Goal: Task Accomplishment & Management: Manage account settings

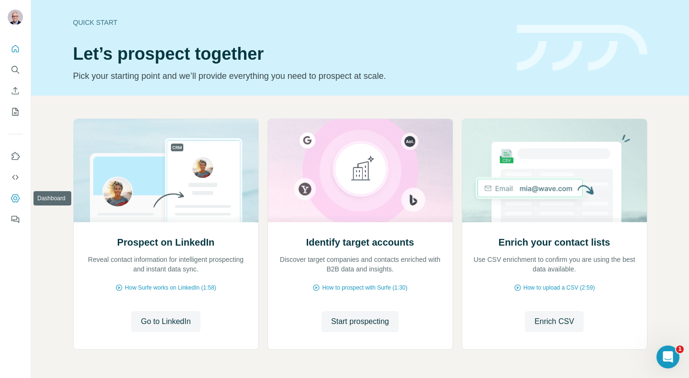
click at [15, 200] on icon "Dashboard" at bounding box center [15, 199] width 4 height 4
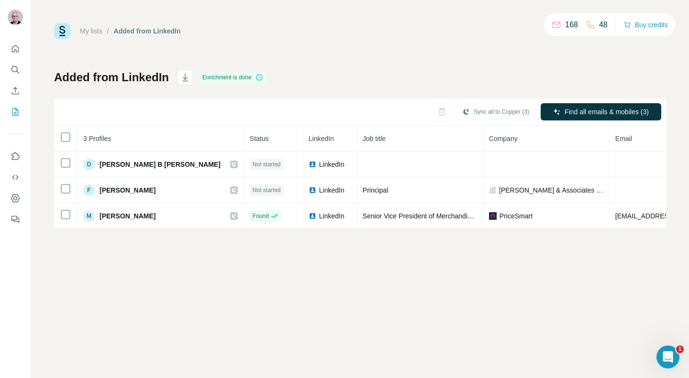
click at [253, 166] on span "Not started" at bounding box center [267, 164] width 28 height 9
click at [487, 113] on button "Sync all to Copper (3)" at bounding box center [496, 112] width 80 height 14
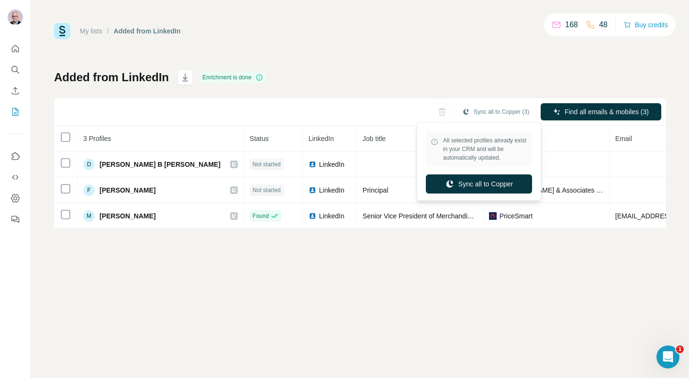
click at [459, 78] on div "Added from LinkedIn Enrichment is done Sync all to Copper (3) Find all emails &…" at bounding box center [360, 149] width 612 height 159
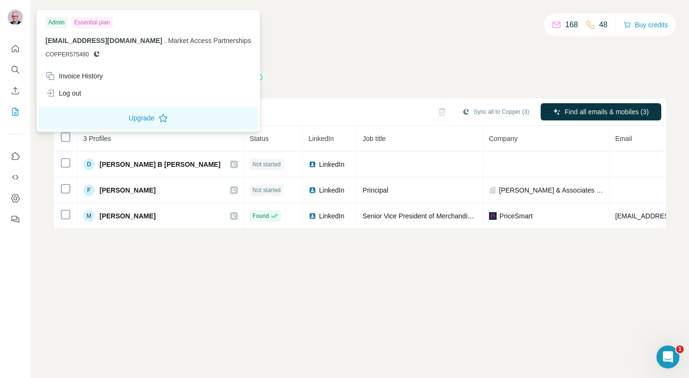
click at [90, 24] on div "Essential plan" at bounding box center [92, 22] width 42 height 11
click at [155, 122] on button "Upgrade" at bounding box center [148, 118] width 219 height 23
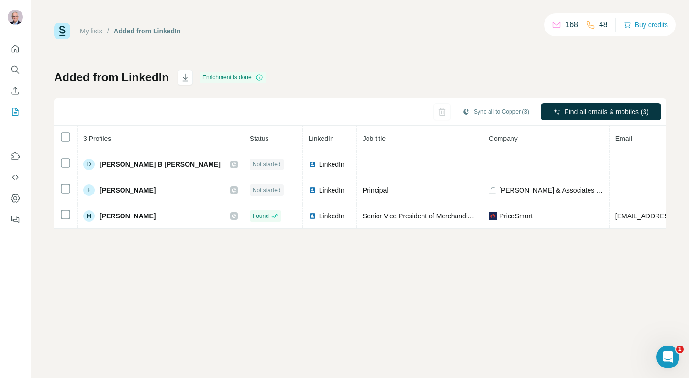
click at [670, 358] on icon "Open Intercom Messenger" at bounding box center [668, 358] width 16 height 16
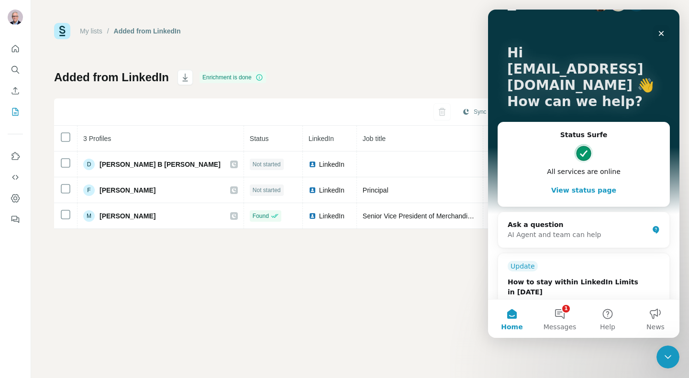
scroll to position [56, 0]
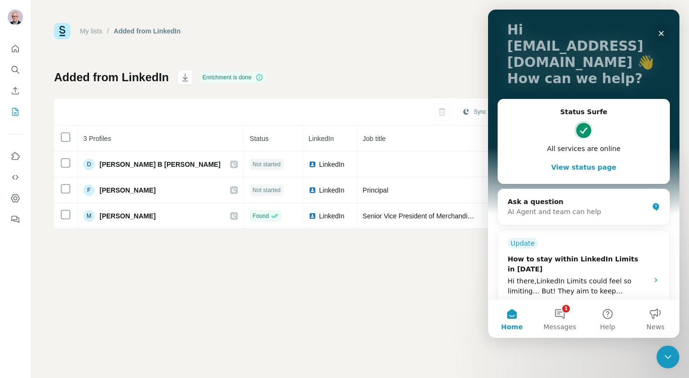
click at [564, 322] on button "1 Messages" at bounding box center [560, 319] width 48 height 38
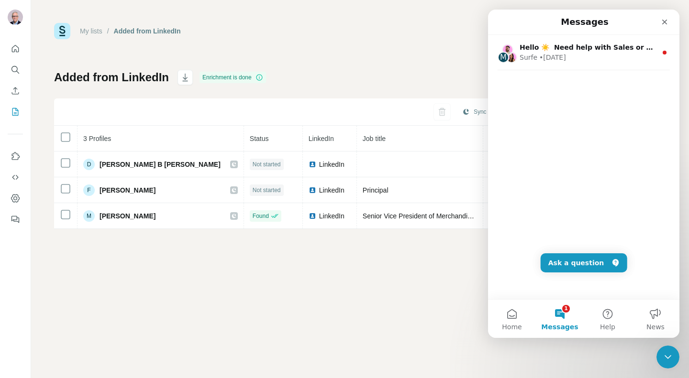
click at [560, 308] on button "1 Messages" at bounding box center [560, 319] width 48 height 38
click at [577, 51] on span "Hello ☀️ ​ Need help with Sales or Support? We've got you covered!" at bounding box center [646, 48] width 252 height 8
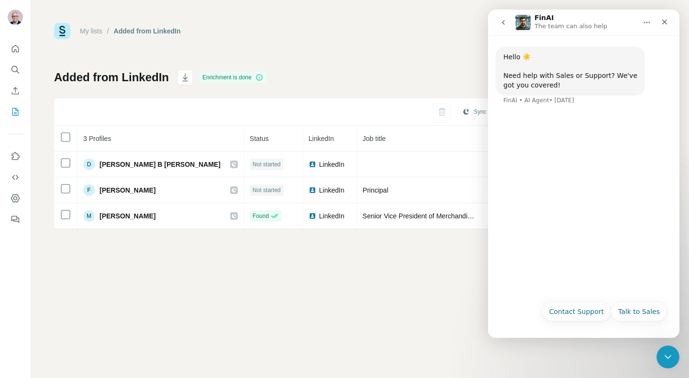
click at [506, 24] on icon "go back" at bounding box center [504, 23] width 8 height 8
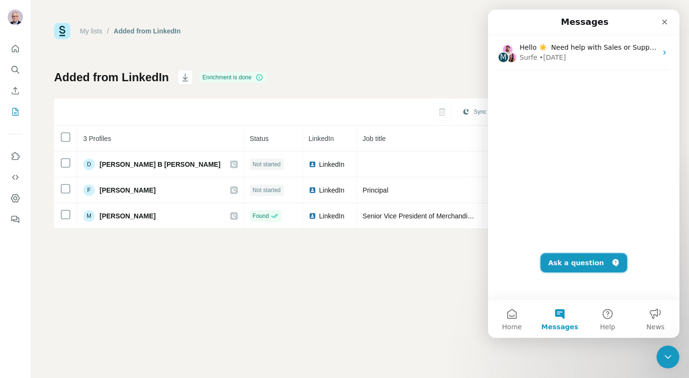
click at [573, 263] on button "Ask a question" at bounding box center [584, 263] width 87 height 19
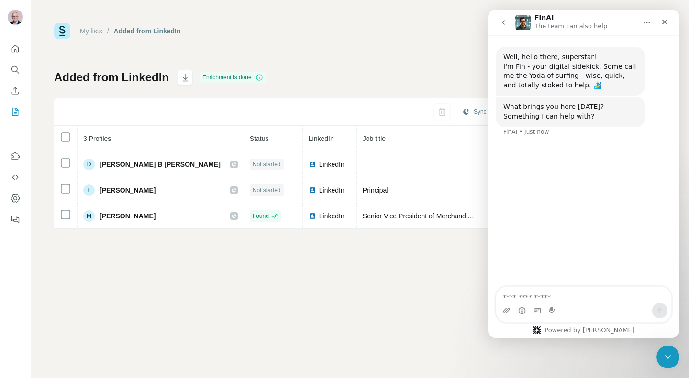
click at [505, 23] on icon "go back" at bounding box center [504, 23] width 8 height 8
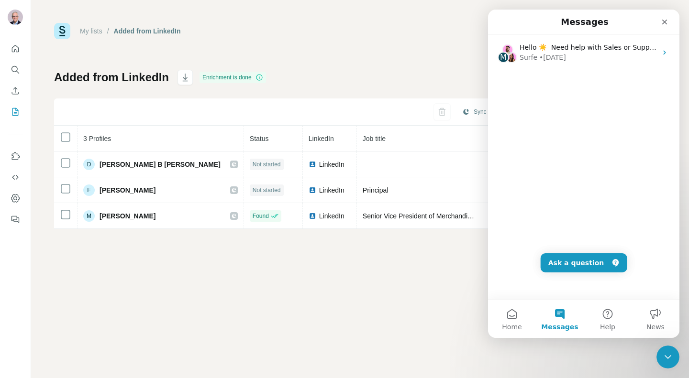
click at [516, 313] on button "Home" at bounding box center [512, 319] width 48 height 38
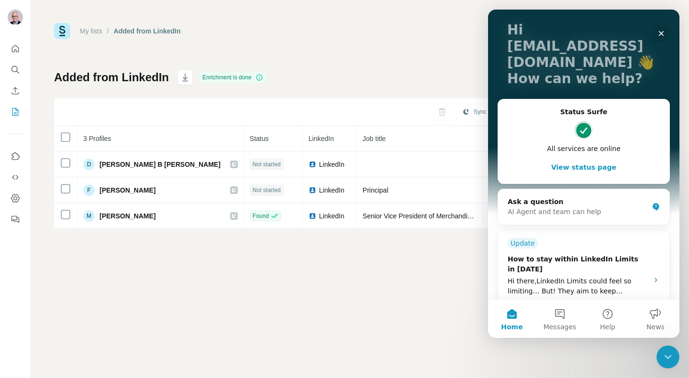
click at [617, 277] on div "Hi there,​LinkedIn Limits could feel so limiting… But! They aim to keep connect…" at bounding box center [575, 287] width 135 height 20
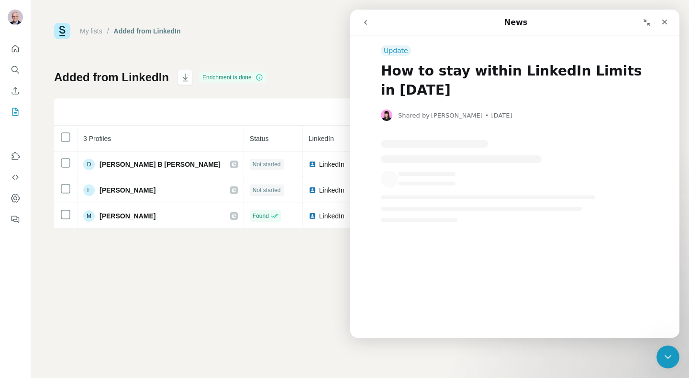
scroll to position [0, 0]
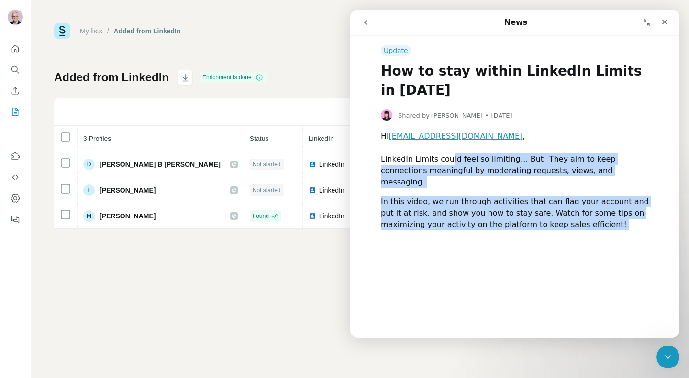
drag, startPoint x: 444, startPoint y: 162, endPoint x: 589, endPoint y: 222, distance: 156.1
click at [589, 222] on div "Hi nate.osicka@market-access-partnerships.com , ​ LinkedIn Limits could feel so…" at bounding box center [515, 186] width 268 height 111
click at [589, 222] on div "In this video, we run through activities that can flag your account and put it …" at bounding box center [515, 219] width 268 height 46
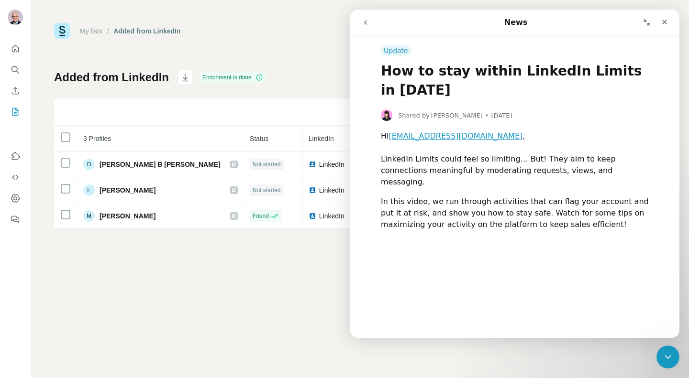
click at [671, 20] on div "Close" at bounding box center [664, 21] width 17 height 17
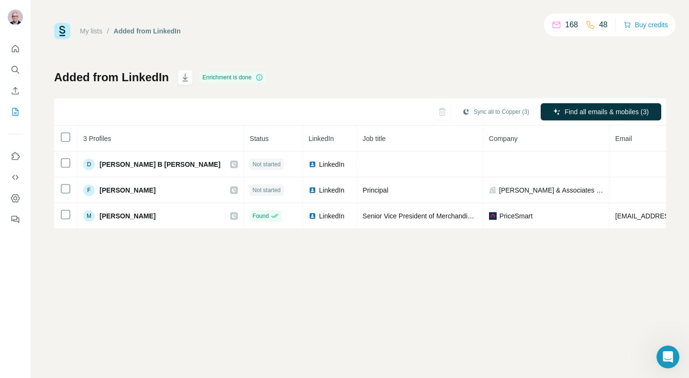
scroll to position [0, 0]
click at [666, 360] on icon "Open Intercom Messenger" at bounding box center [668, 358] width 16 height 16
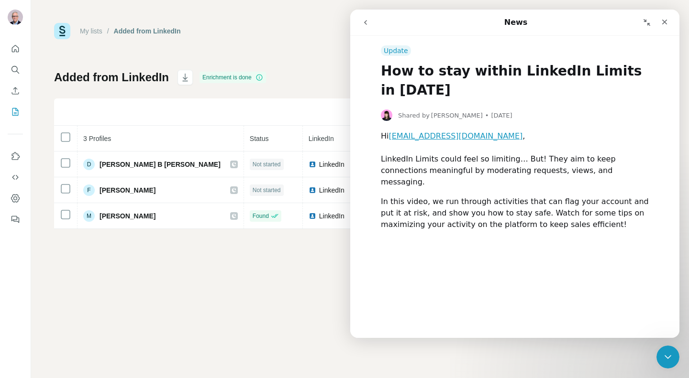
click at [665, 23] on icon "Close" at bounding box center [665, 22] width 8 height 8
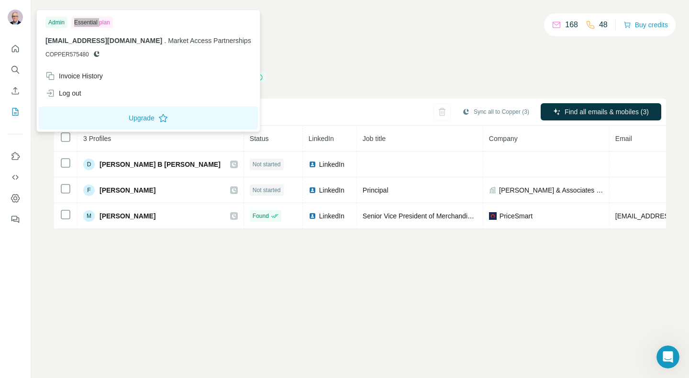
click at [11, 16] on img at bounding box center [15, 17] width 15 height 15
click at [16, 46] on icon "Quick start" at bounding box center [15, 48] width 7 height 7
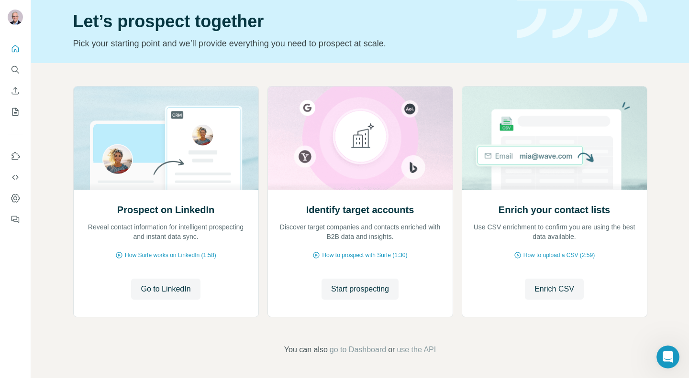
scroll to position [33, 0]
click at [13, 158] on icon "Use Surfe on LinkedIn" at bounding box center [16, 157] width 10 height 10
click at [13, 199] on icon "Dashboard" at bounding box center [15, 199] width 4 height 4
